Goal: Transaction & Acquisition: Book appointment/travel/reservation

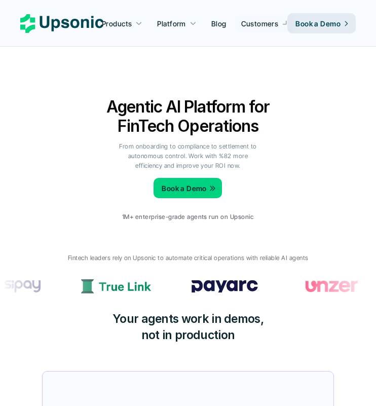
click at [65, 145] on div "Agentic AI Platform for FinTech Operations From onboarding to compliance to set…" at bounding box center [188, 166] width 361 height 139
click at [248, 179] on div "Book a Demo 1M+ enterprise-grade agents run on Upsonic" at bounding box center [187, 205] width 131 height 60
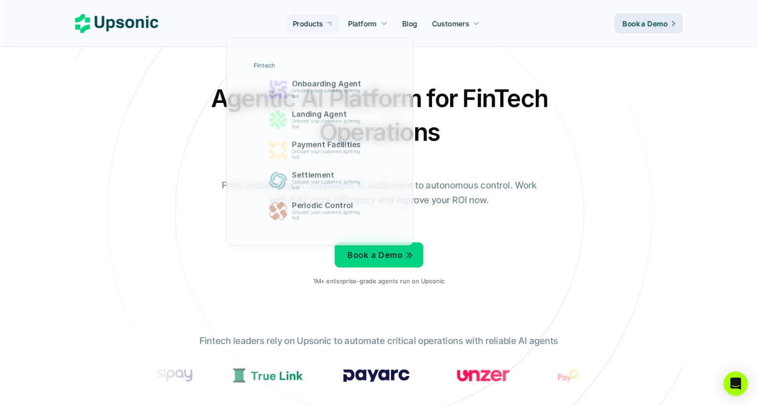
click at [145, 134] on div "Agentic AI Platform for FinTech Operations From onboarding to compliance to set…" at bounding box center [379, 187] width 592 height 213
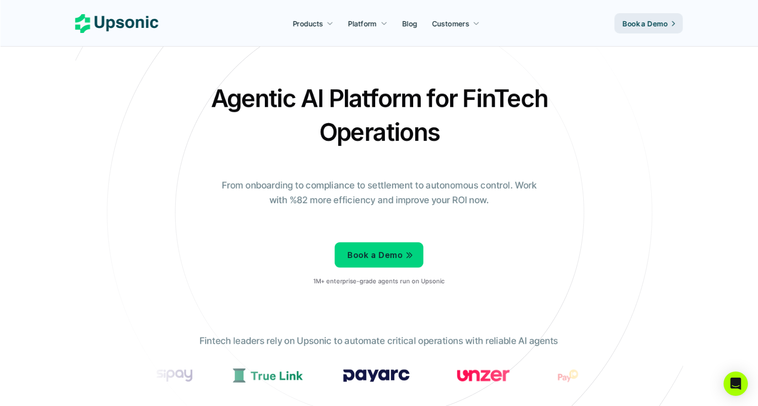
click at [259, 318] on icon at bounding box center [379, 212] width 680 height 680
